Goal: Find specific page/section: Find specific page/section

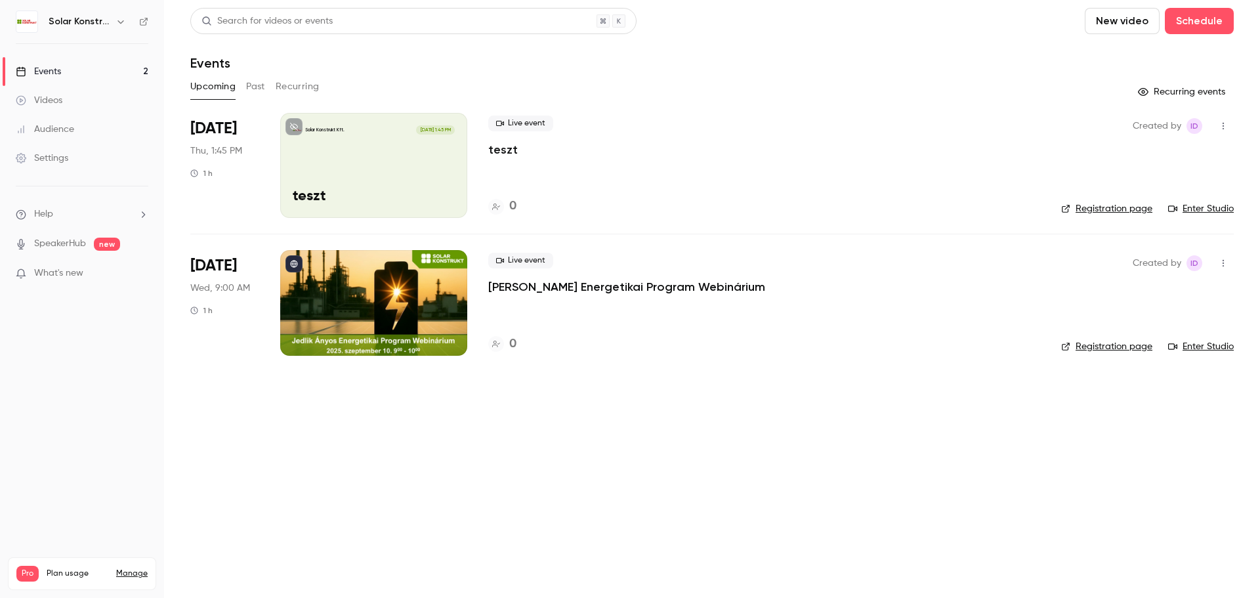
click at [410, 166] on div "Solar Konstrukt Kft. [DATE] 1:45 PM teszt" at bounding box center [373, 165] width 187 height 105
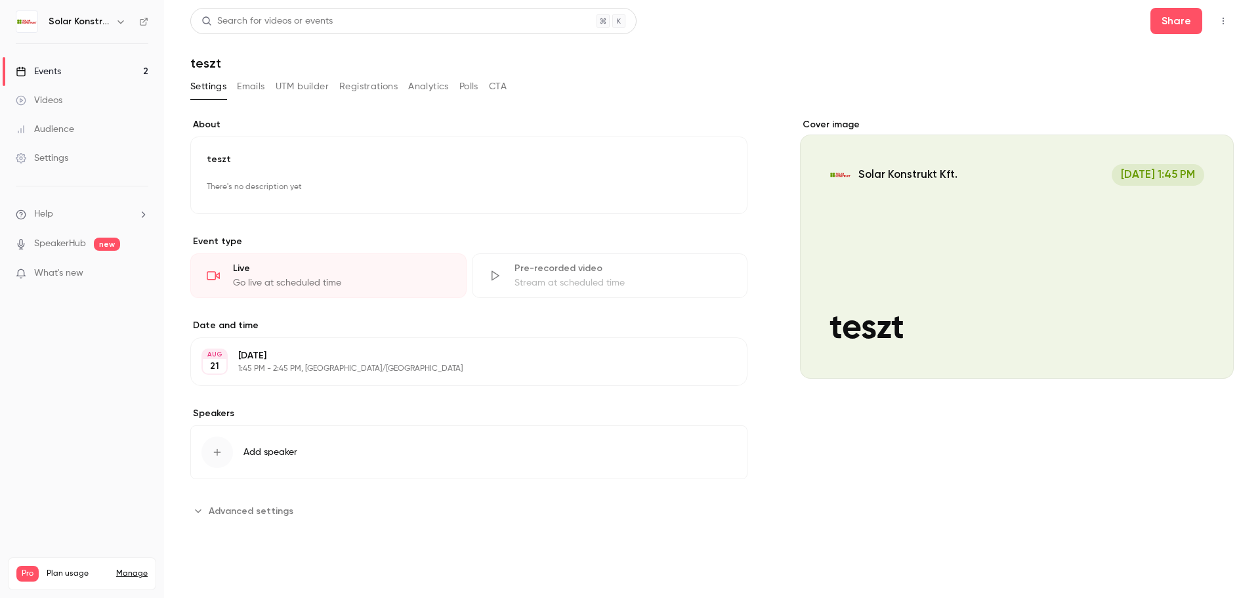
click at [67, 72] on link "Events 2" at bounding box center [82, 71] width 164 height 29
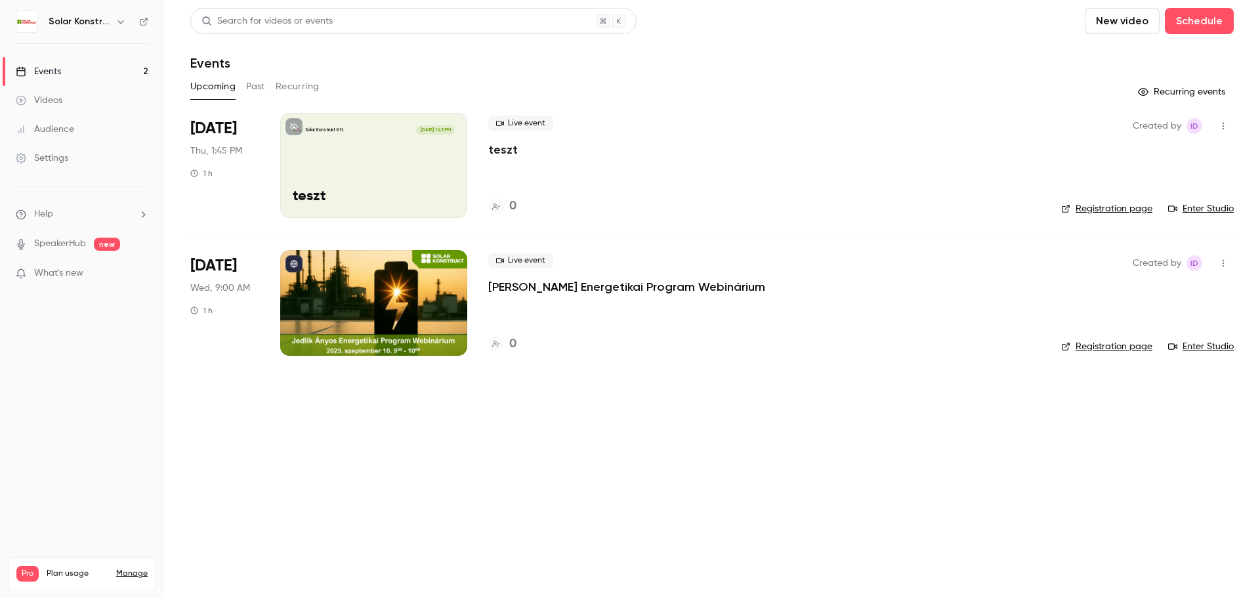
click at [1199, 210] on link "Enter Studio" at bounding box center [1201, 208] width 66 height 13
